Goal: Task Accomplishment & Management: Manage account settings

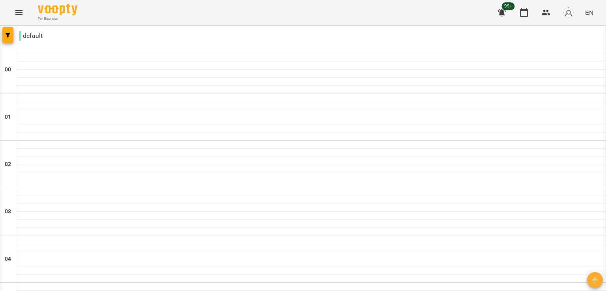
scroll to position [532, 0]
type input "**********"
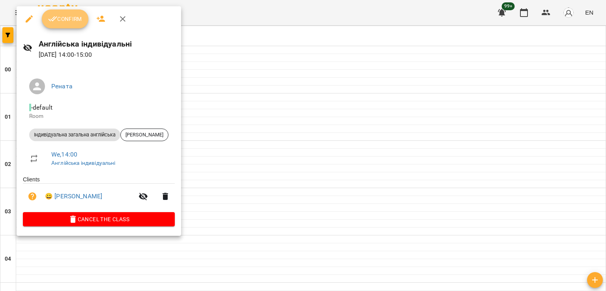
click at [75, 16] on span "Confirm" at bounding box center [65, 18] width 34 height 9
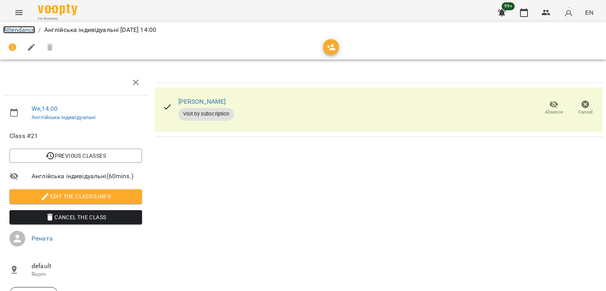
click at [22, 30] on link "Attendance" at bounding box center [19, 30] width 32 height 8
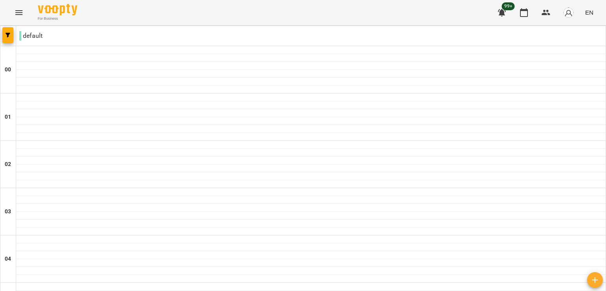
scroll to position [692, 0]
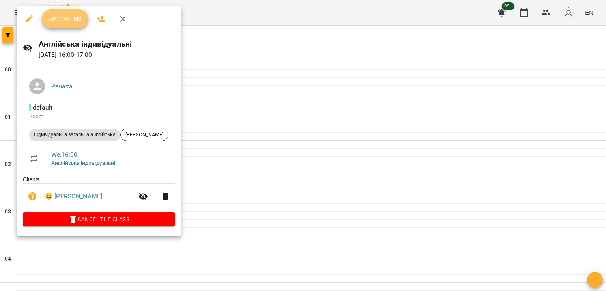
click at [67, 24] on button "Confirm" at bounding box center [65, 18] width 47 height 19
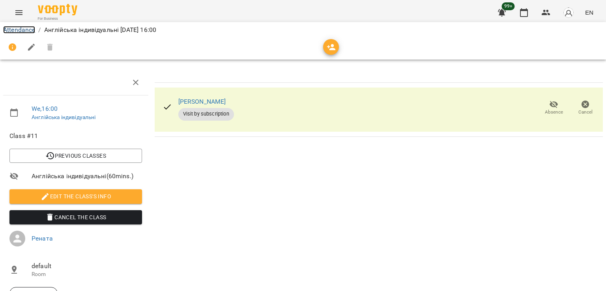
click at [30, 28] on link "Attendance" at bounding box center [19, 30] width 32 height 8
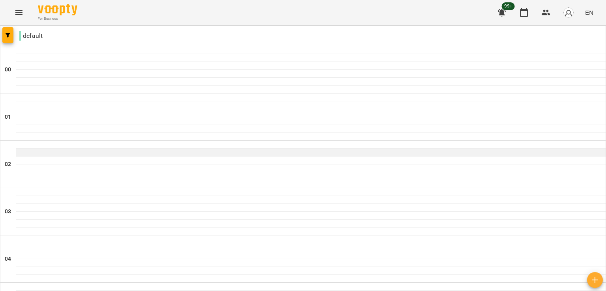
scroll to position [742, 0]
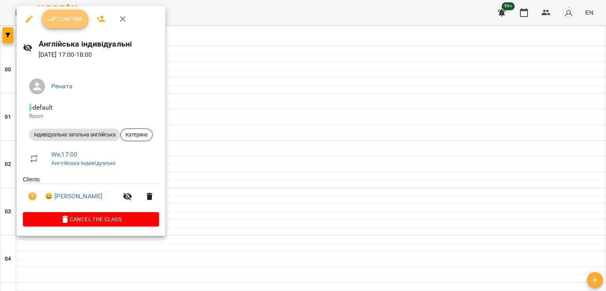
click at [69, 26] on button "Confirm" at bounding box center [65, 18] width 47 height 19
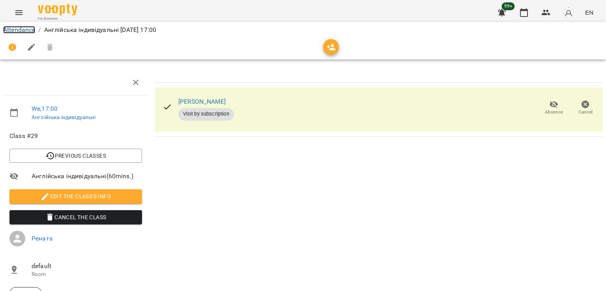
click at [20, 30] on link "Attendance" at bounding box center [19, 30] width 32 height 8
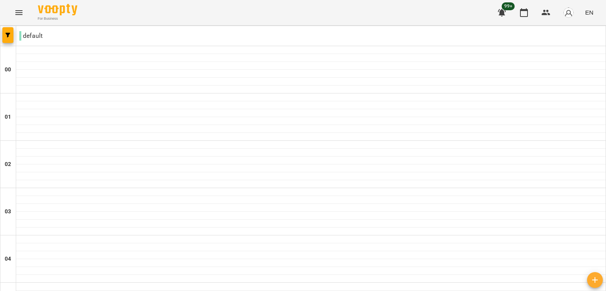
scroll to position [897, 0]
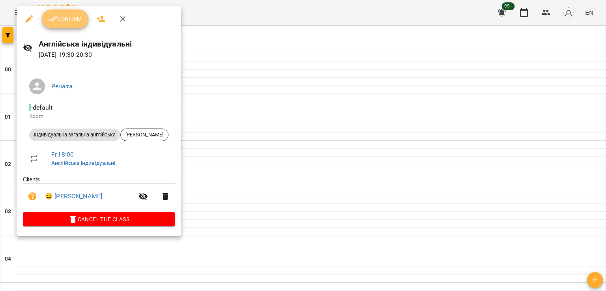
click at [79, 26] on button "Confirm" at bounding box center [65, 18] width 47 height 19
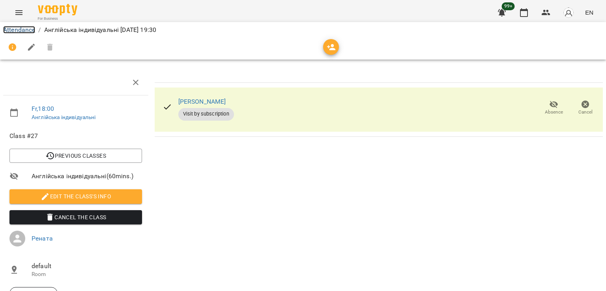
click at [25, 29] on link "Attendance" at bounding box center [19, 30] width 32 height 8
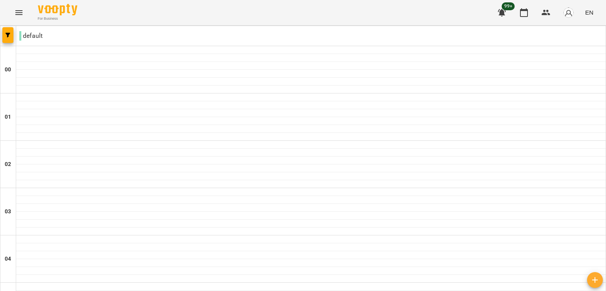
scroll to position [897, 0]
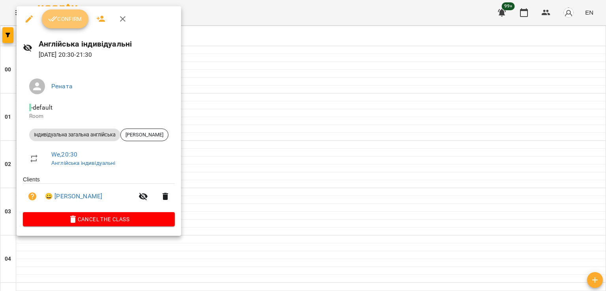
click at [75, 11] on button "Confirm" at bounding box center [65, 18] width 47 height 19
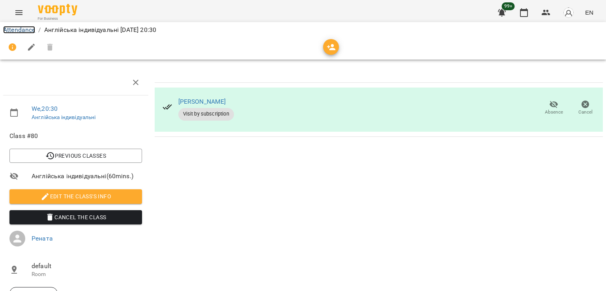
click at [30, 28] on link "Attendance" at bounding box center [19, 30] width 32 height 8
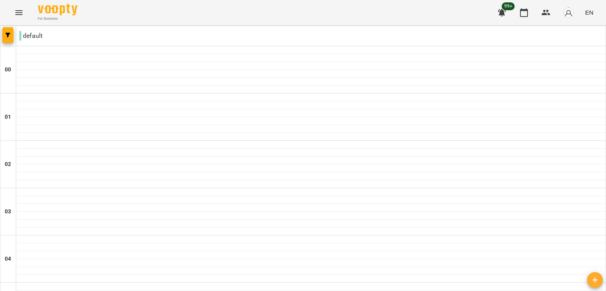
scroll to position [634, 0]
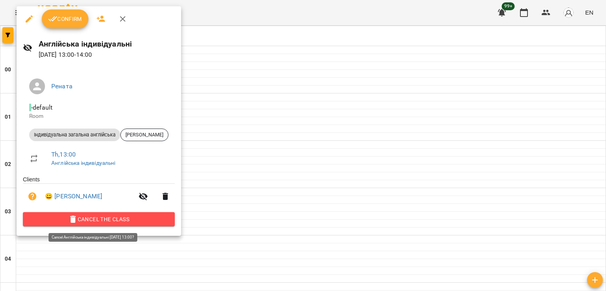
click at [120, 221] on span "Cancel the class" at bounding box center [98, 219] width 139 height 9
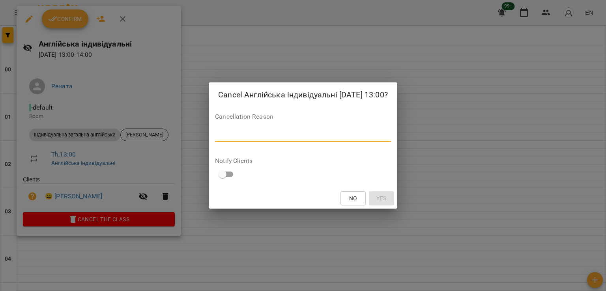
click at [345, 137] on textarea at bounding box center [303, 136] width 176 height 8
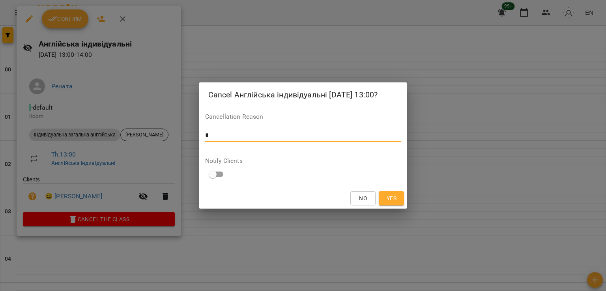
type textarea "*"
click at [387, 197] on span "Yes" at bounding box center [392, 198] width 10 height 9
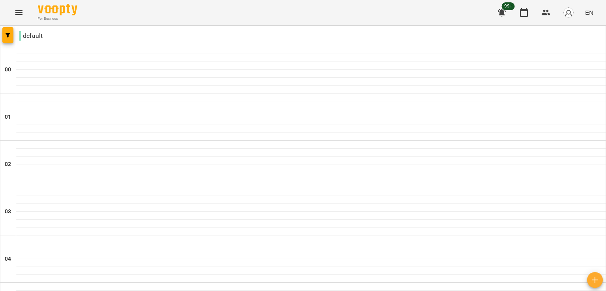
scroll to position [649, 0]
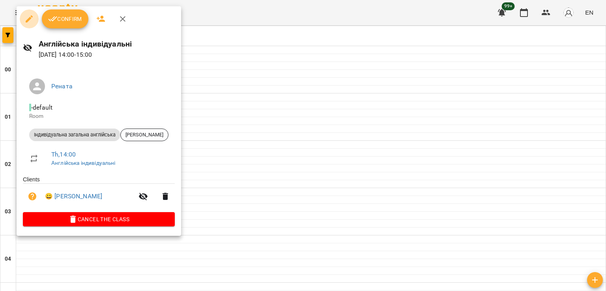
click at [30, 15] on icon "button" at bounding box center [28, 18] width 9 height 9
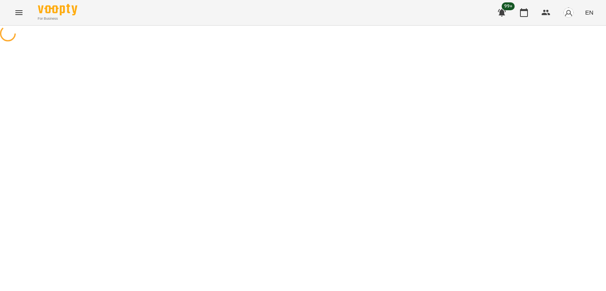
select select "**********"
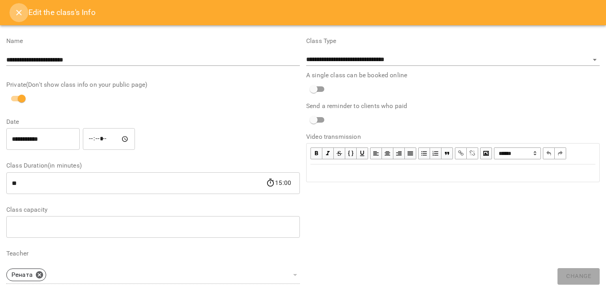
click at [19, 12] on icon "Close" at bounding box center [19, 13] width 6 height 6
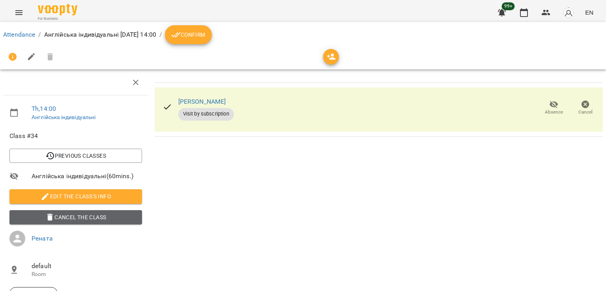
click at [103, 218] on span "Cancel the class" at bounding box center [76, 217] width 120 height 9
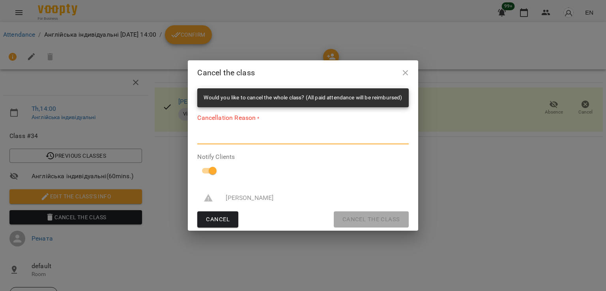
click at [244, 139] on textarea at bounding box center [302, 138] width 211 height 8
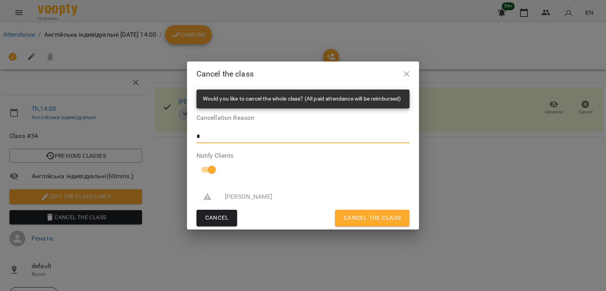
type textarea "*"
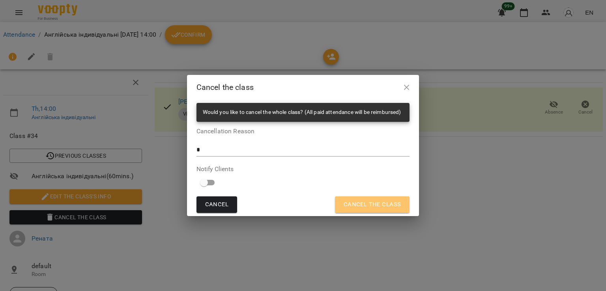
click at [401, 212] on button "Cancel the class" at bounding box center [372, 205] width 75 height 17
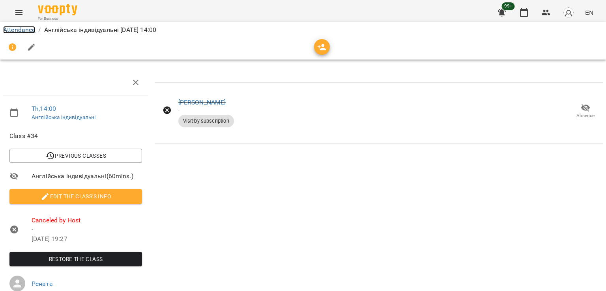
click at [13, 29] on link "Attendance" at bounding box center [19, 30] width 32 height 8
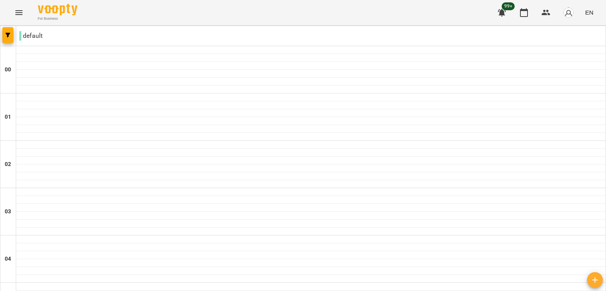
scroll to position [777, 0]
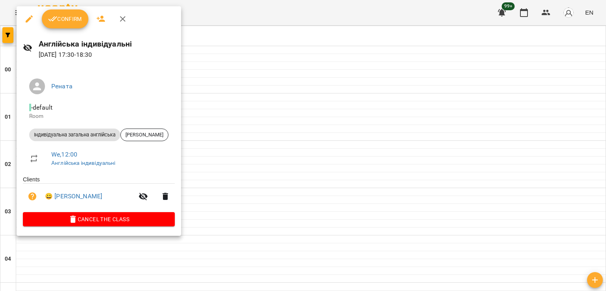
click at [263, 184] on div at bounding box center [303, 145] width 606 height 291
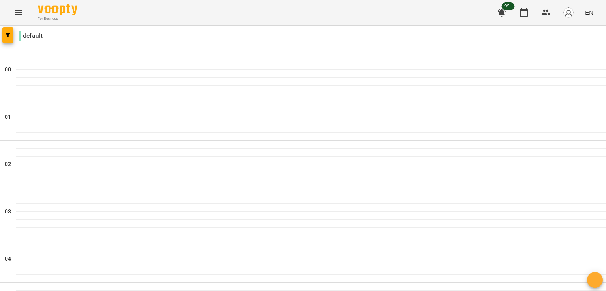
scroll to position [897, 0]
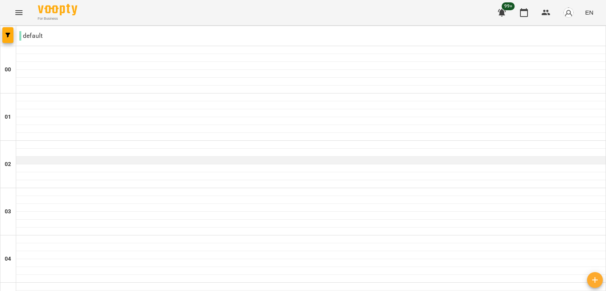
scroll to position [431, 0]
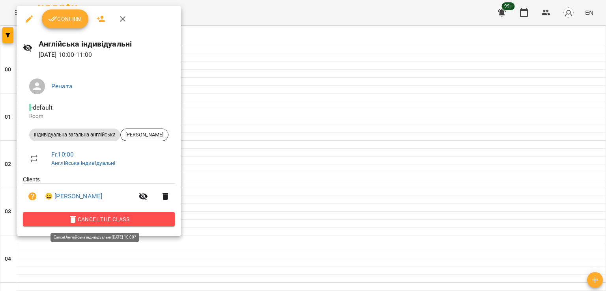
click at [126, 220] on span "Cancel the class" at bounding box center [98, 219] width 139 height 9
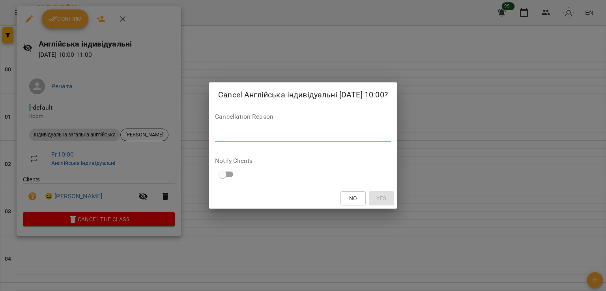
click at [275, 135] on textarea at bounding box center [303, 136] width 176 height 8
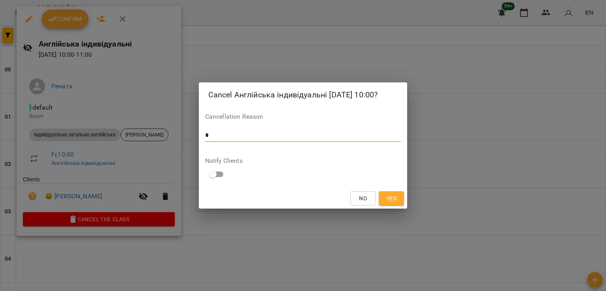
type textarea "*"
click at [393, 194] on span "Yes" at bounding box center [392, 198] width 10 height 9
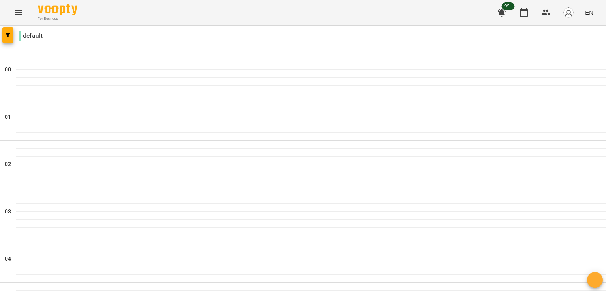
scroll to position [554, 0]
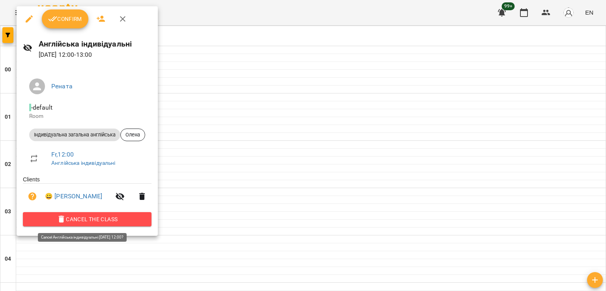
click at [126, 221] on span "Cancel the class" at bounding box center [87, 219] width 116 height 9
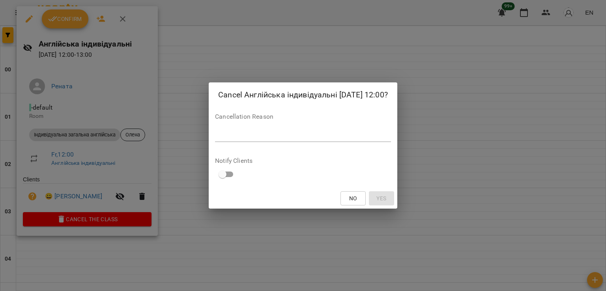
click at [238, 141] on div "*" at bounding box center [303, 135] width 176 height 13
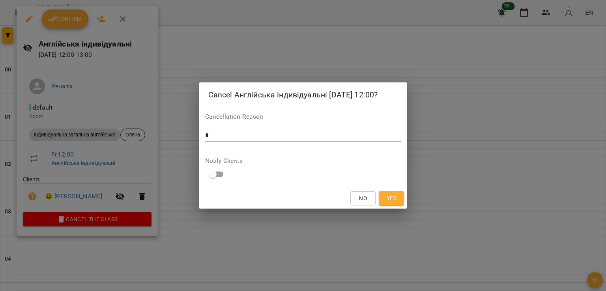
type textarea "*"
click at [400, 198] on button "Yes" at bounding box center [391, 198] width 25 height 14
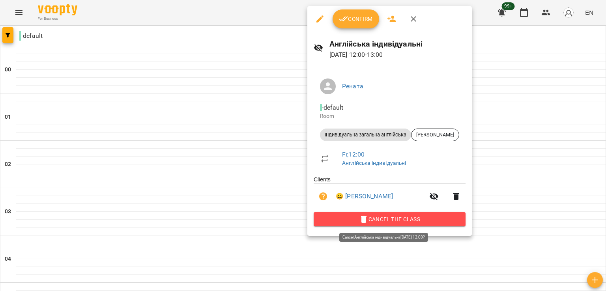
click at [424, 222] on span "Cancel the class" at bounding box center [389, 219] width 139 height 9
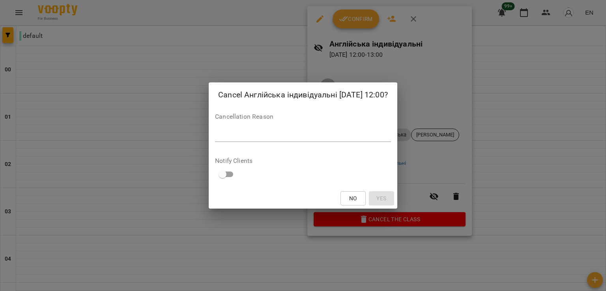
click at [306, 140] on div "*" at bounding box center [303, 135] width 176 height 13
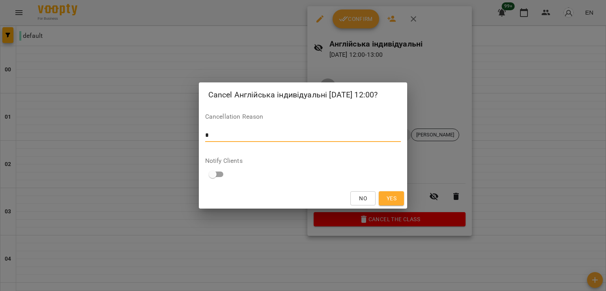
type textarea "*"
click at [391, 201] on span "Yes" at bounding box center [392, 198] width 10 height 9
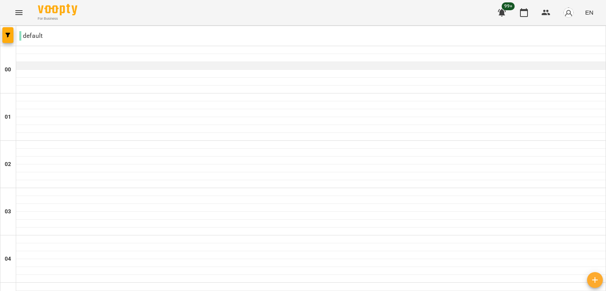
scroll to position [897, 0]
